Goal: Task Accomplishment & Management: Use online tool/utility

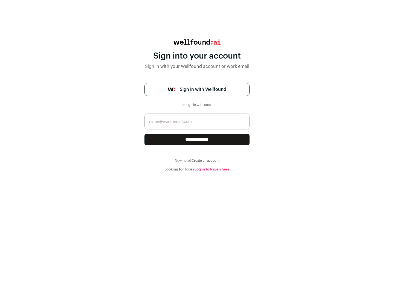
click at [203, 89] on span "Sign in with Wellfound" at bounding box center [203, 89] width 46 height 7
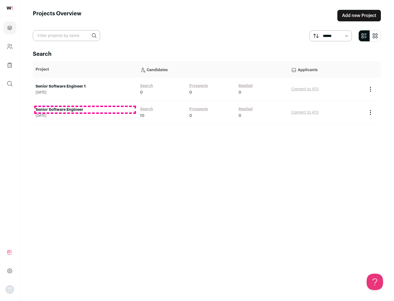
click at [85, 110] on link "Senior Software Engineer" at bounding box center [85, 109] width 99 height 5
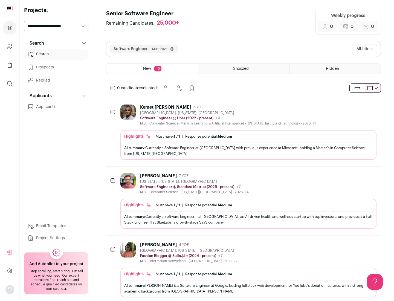
click at [243, 132] on div "Highlights Must have: 1 / 1 How many must haves have been fulfilled? | Response…" at bounding box center [248, 145] width 256 height 30
